Goal: Contribute content: Add original content to the website for others to see

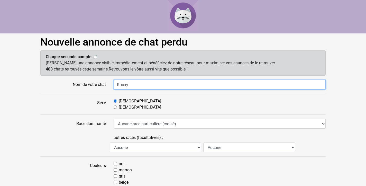
type input "Rouxy"
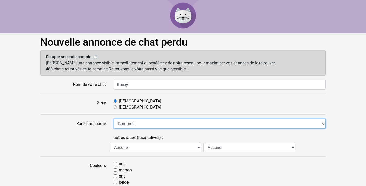
select select "18"
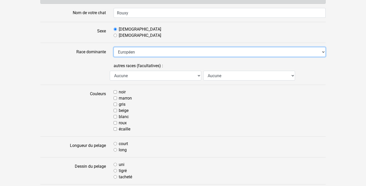
scroll to position [75, 0]
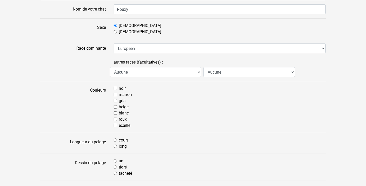
click at [116, 120] on input "roux" at bounding box center [115, 118] width 3 height 3
checkbox input "true"
click at [115, 140] on input "court" at bounding box center [115, 139] width 3 height 3
radio input "true"
click at [116, 166] on input "tigré" at bounding box center [115, 166] width 3 height 3
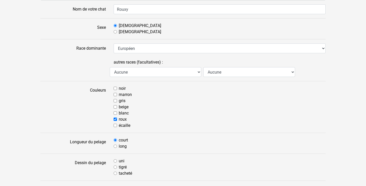
radio input "true"
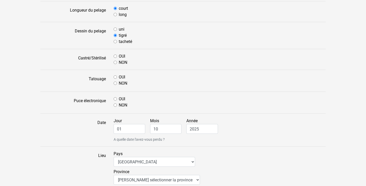
scroll to position [209, 0]
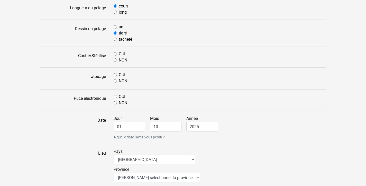
click at [115, 54] on input "OUI" at bounding box center [115, 53] width 3 height 3
radio input "true"
click at [115, 81] on input "NON" at bounding box center [115, 80] width 3 height 3
radio input "true"
click at [116, 96] on input "OUI" at bounding box center [115, 96] width 3 height 3
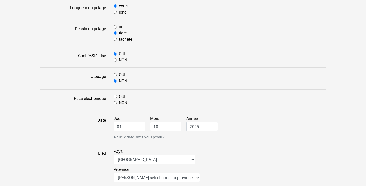
radio input "true"
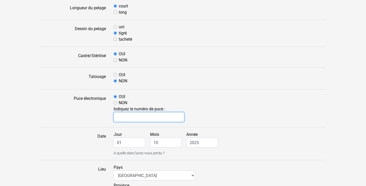
click at [131, 117] on input "text" at bounding box center [149, 117] width 71 height 10
type input "967000010704345"
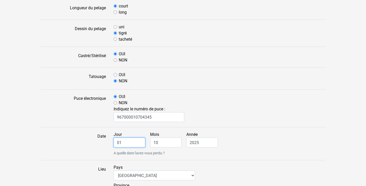
click at [134, 145] on input "01" at bounding box center [130, 142] width 32 height 10
type input "0"
type input "30"
click at [158, 141] on input "10" at bounding box center [166, 142] width 32 height 10
type input "1"
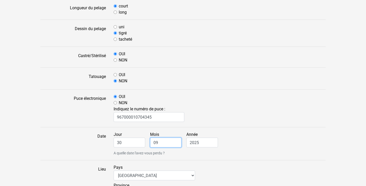
type input "09"
click at [204, 163] on form "Nom de votre chat Rouxy Sexe Mâle Femelle Race dominante Aucune race particuliè…" at bounding box center [182, 120] width 285 height 498
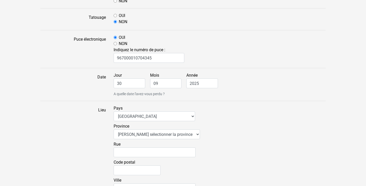
scroll to position [274, 0]
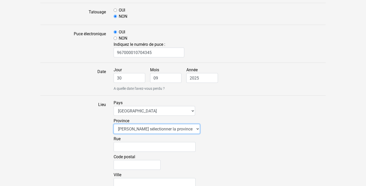
select select "bru"
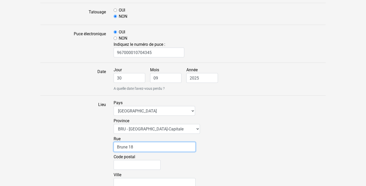
type input "Brune 18"
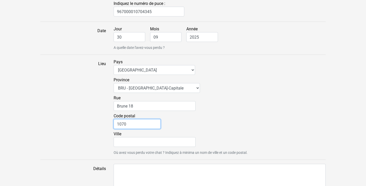
scroll to position [315, 0]
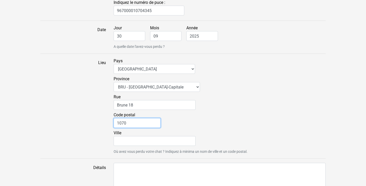
type input "1070"
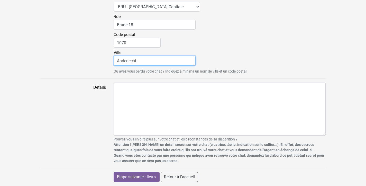
scroll to position [396, 0]
type input "Anderlecht"
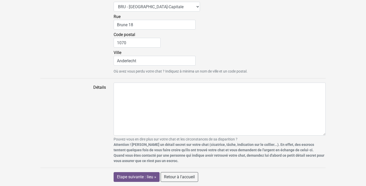
click at [146, 177] on input "Etape suivante : lieu »" at bounding box center [137, 177] width 46 height 10
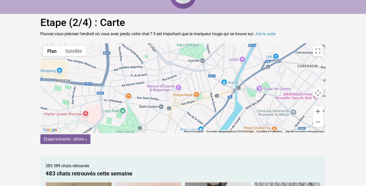
scroll to position [12, 0]
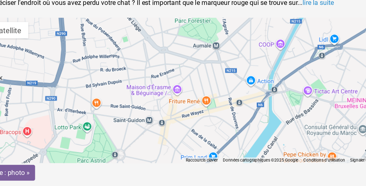
click at [183, 96] on gmp-advanced-marker at bounding box center [183, 96] width 0 height 0
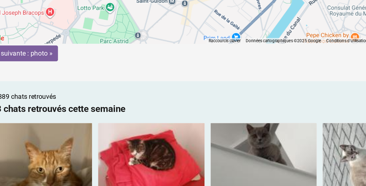
scroll to position [55, 0]
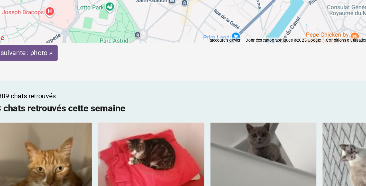
click at [40, 98] on input "Etape suivante : photo »" at bounding box center [65, 103] width 50 height 10
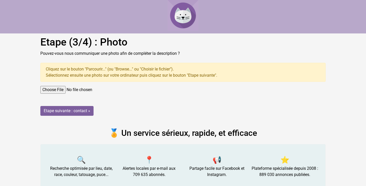
click at [55, 90] on input "file" at bounding box center [182, 90] width 285 height 8
click at [61, 89] on input "file" at bounding box center [182, 90] width 285 height 8
type input "C:\fakepath\IMG_2574.jpeg"
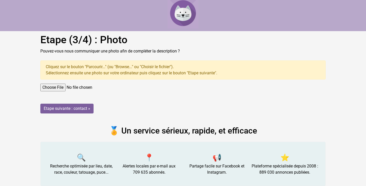
scroll to position [2, 0]
click at [68, 109] on input "Etape suivante : contact »" at bounding box center [66, 109] width 53 height 10
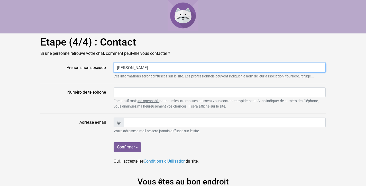
type input "Françoise Matthys"
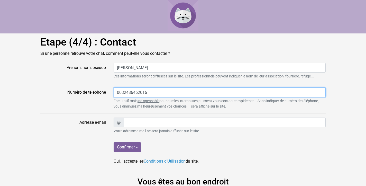
type input "0032486462016"
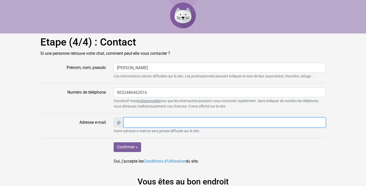
type input "kartouchenoir@hotmail.com"
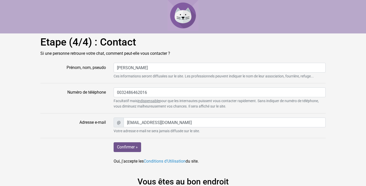
click at [130, 147] on input "Confirmer »" at bounding box center [127, 147] width 27 height 10
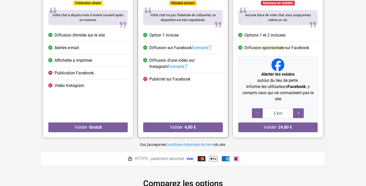
scroll to position [79, 0]
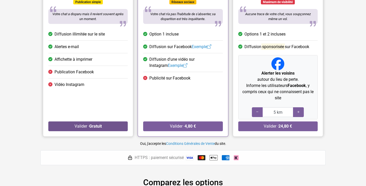
click at [104, 124] on button "Valider · Gratuit" at bounding box center [87, 126] width 79 height 10
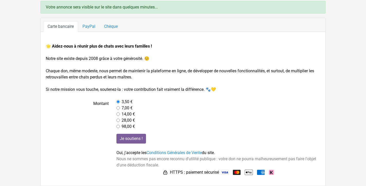
scroll to position [35, 0]
click at [118, 101] on input "radio" at bounding box center [117, 101] width 3 height 3
click at [131, 139] on input "Je soutiens !" at bounding box center [131, 139] width 30 height 10
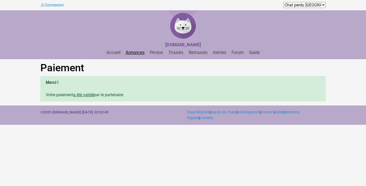
click at [138, 53] on link "Annonces" at bounding box center [135, 52] width 23 height 5
